Goal: Information Seeking & Learning: Learn about a topic

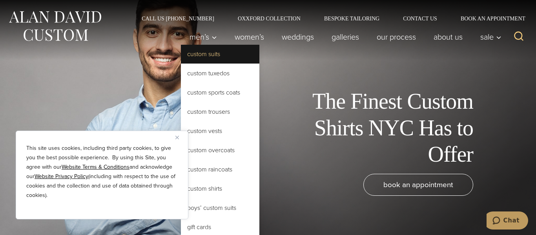
click at [181, 57] on link "Custom Suits" at bounding box center [220, 54] width 78 height 19
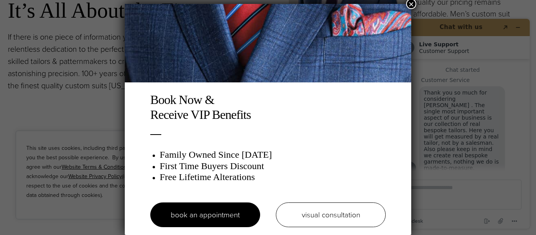
click at [412, 5] on button "×" at bounding box center [411, 4] width 10 height 10
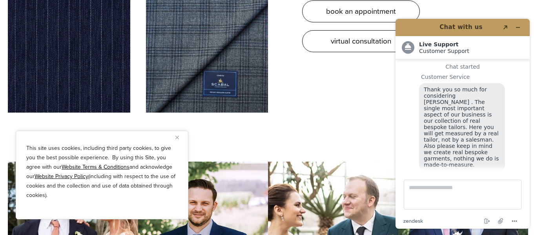
scroll to position [2287, 0]
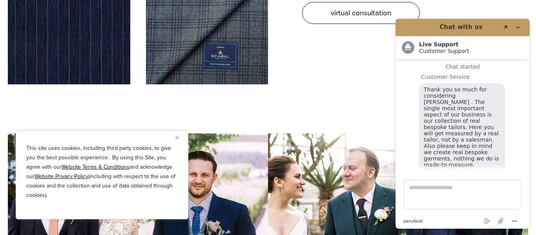
click at [88, 84] on img at bounding box center [69, 3] width 122 height 163
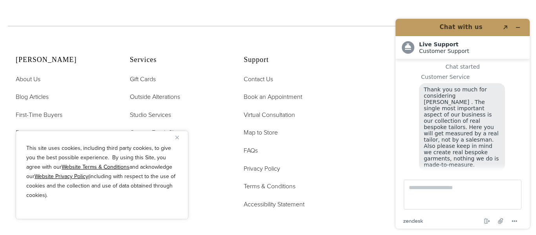
scroll to position [0, 0]
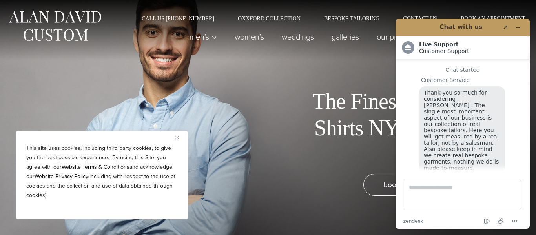
scroll to position [3, 0]
